Goal: Task Accomplishment & Management: Use online tool/utility

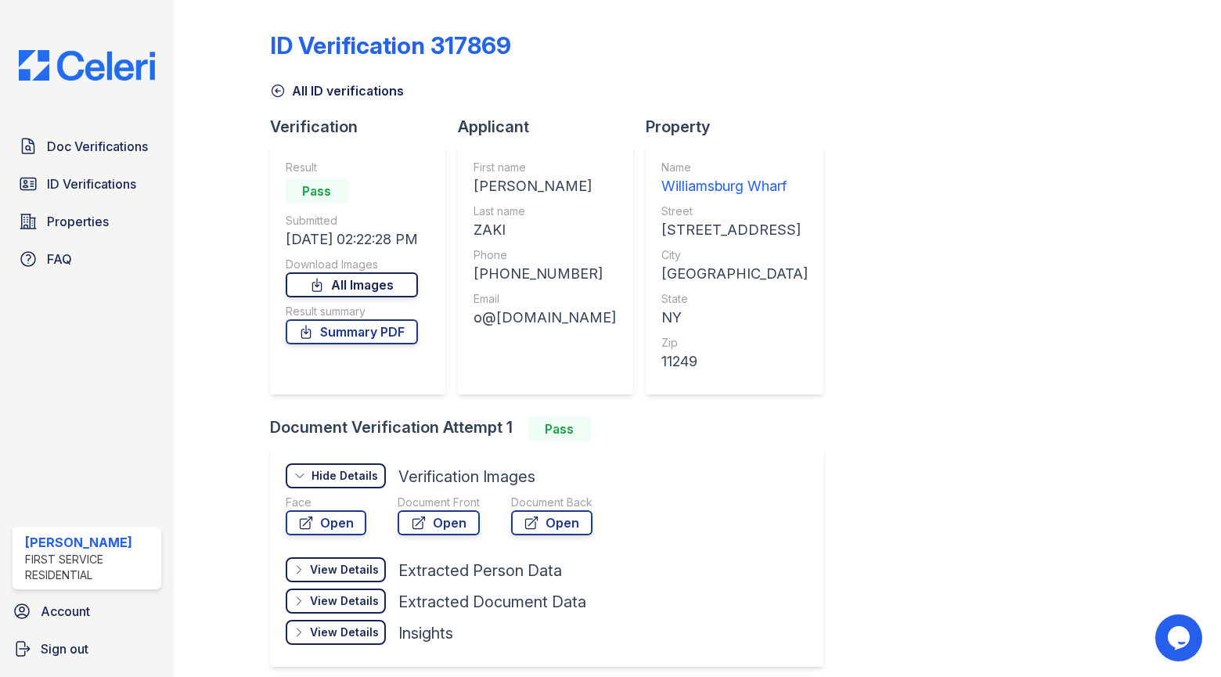
scroll to position [65, 0]
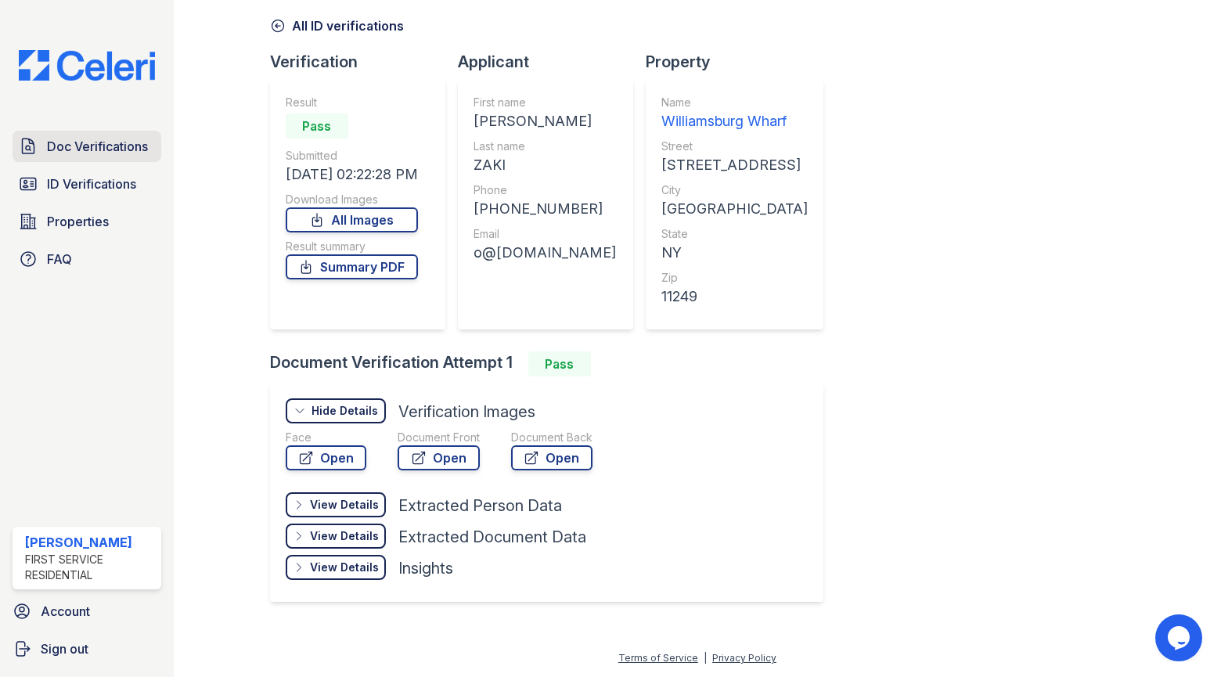
click at [119, 139] on span "Doc Verifications" at bounding box center [97, 146] width 101 height 19
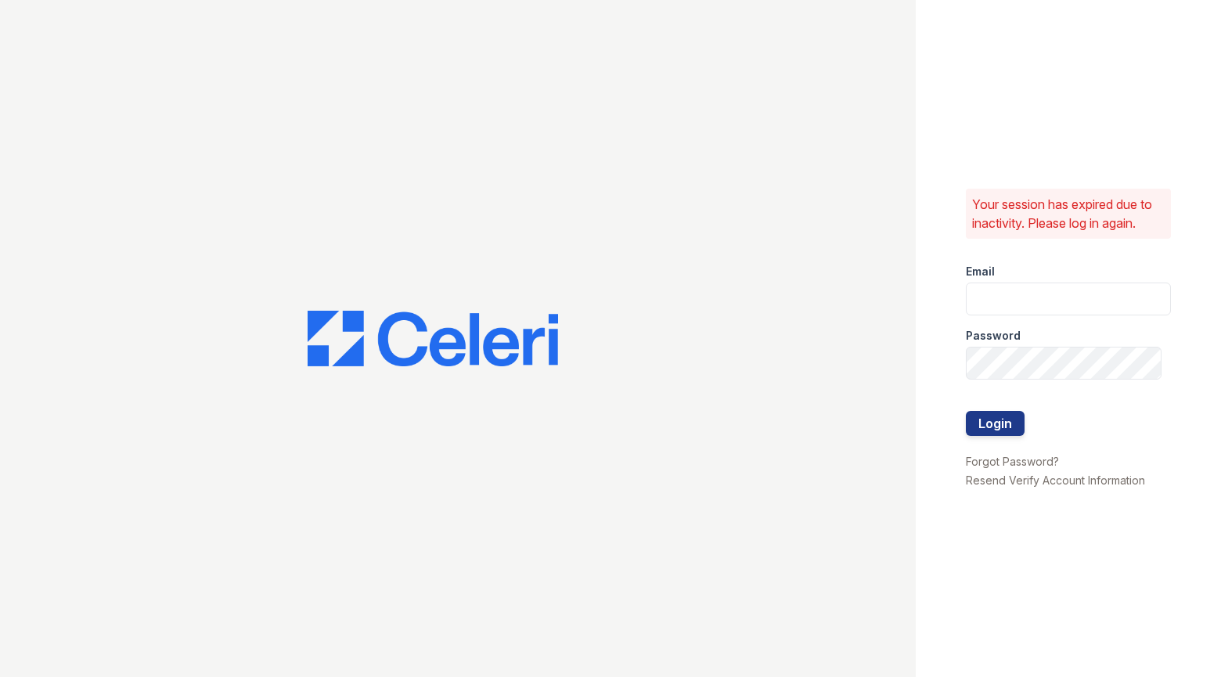
type input "Mindy.Singh@corcoran.com"
click at [1004, 415] on button "Login" at bounding box center [995, 423] width 59 height 25
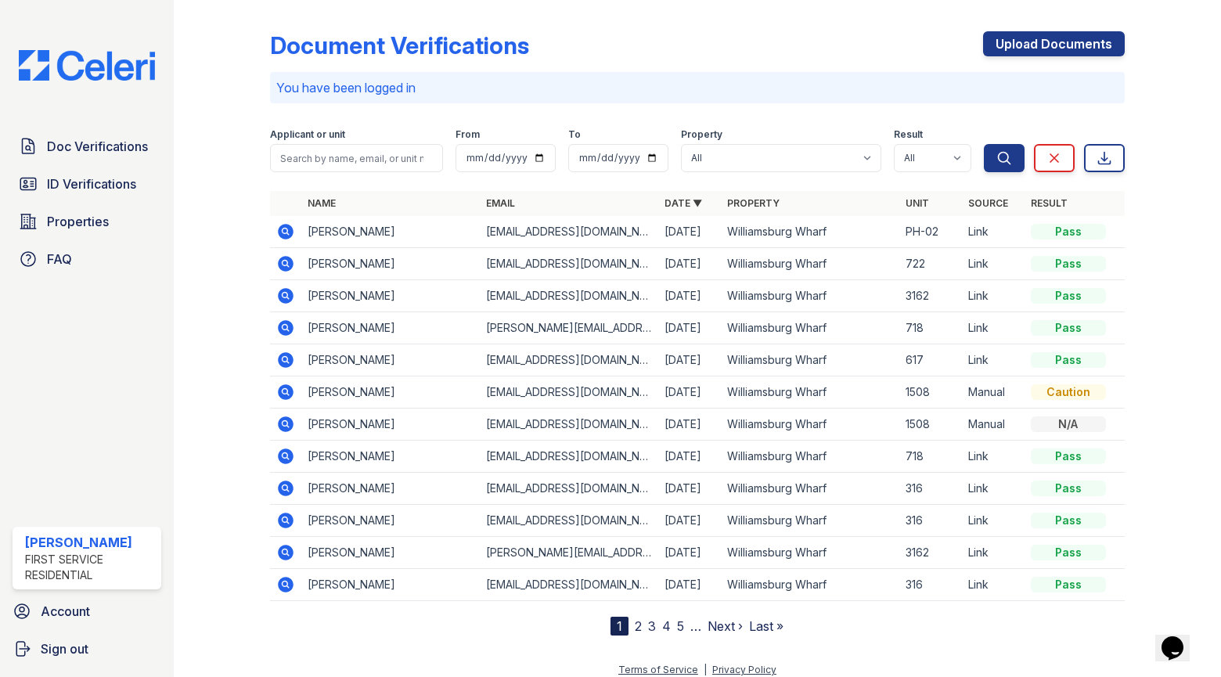
click at [280, 230] on icon at bounding box center [286, 232] width 16 height 16
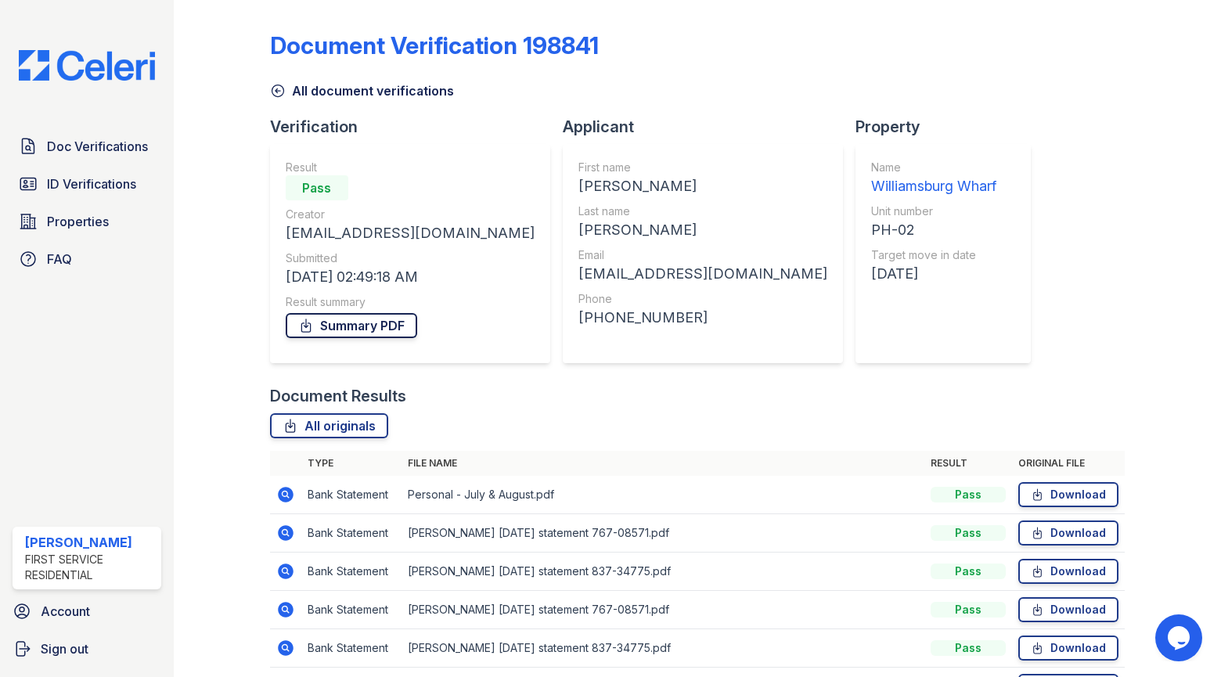
click at [366, 323] on link "Summary PDF" at bounding box center [351, 325] width 131 height 25
click at [520, 405] on div "Document Results" at bounding box center [697, 396] width 854 height 22
click at [352, 421] on link "All originals" at bounding box center [329, 425] width 118 height 25
